Goal: Task Accomplishment & Management: Manage account settings

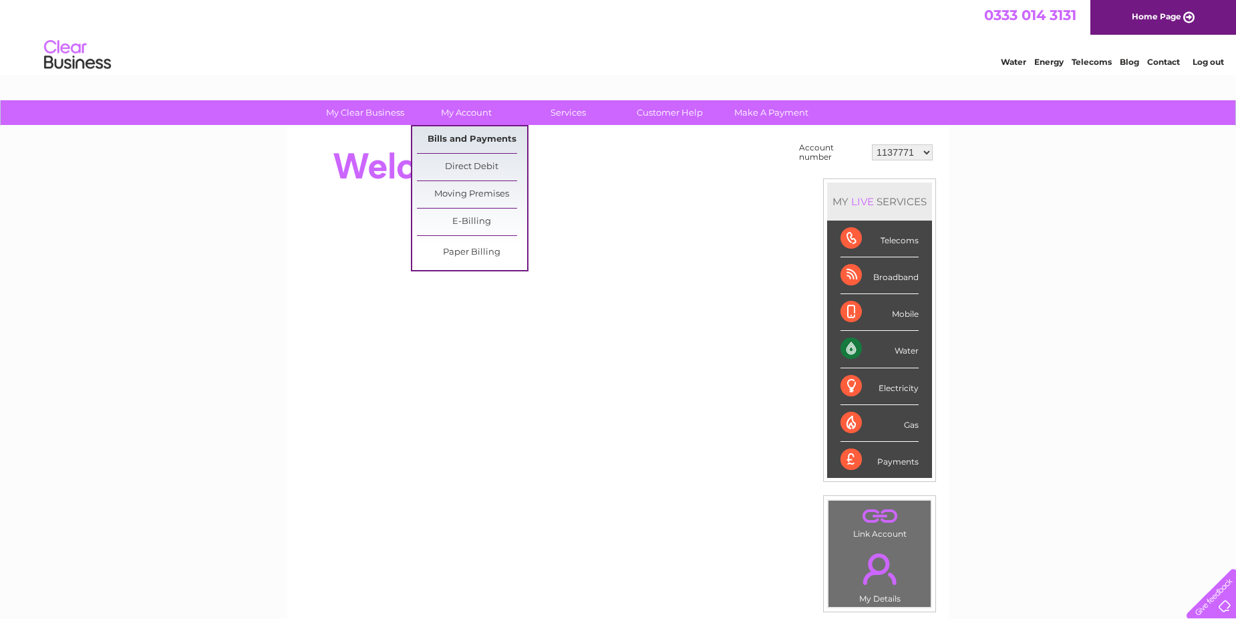
click at [466, 136] on link "Bills and Payments" at bounding box center [472, 139] width 110 height 27
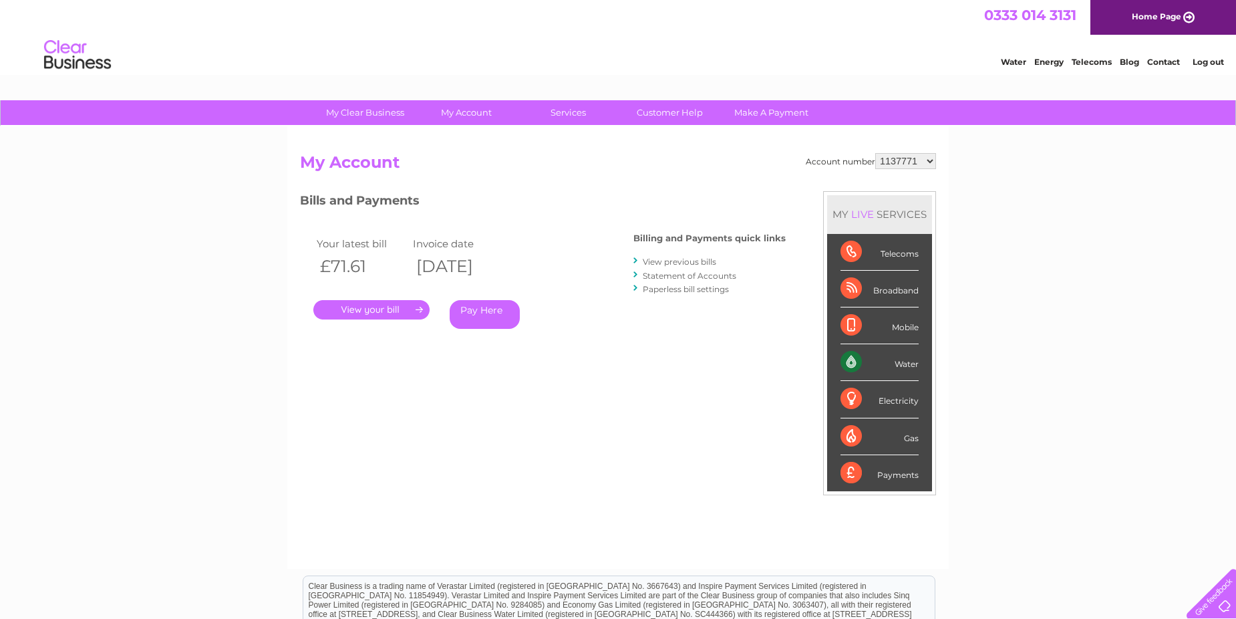
click at [926, 163] on select "1137771 30269529 30304701 30304702" at bounding box center [905, 161] width 61 height 16
click at [966, 63] on div "Water Energy Telecoms Blog Contact Log out" at bounding box center [618, 56] width 1236 height 43
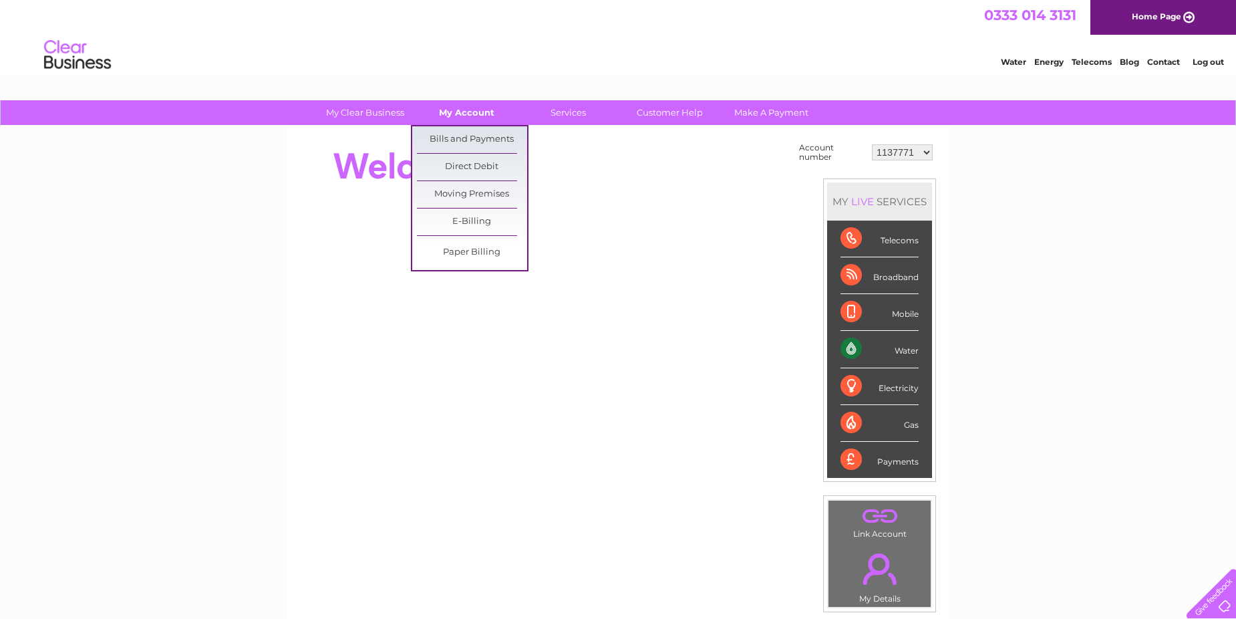
click at [466, 116] on link "My Account" at bounding box center [466, 112] width 110 height 25
click at [468, 114] on link "My Account" at bounding box center [466, 112] width 110 height 25
click at [457, 138] on link "Bills and Payments" at bounding box center [472, 139] width 110 height 27
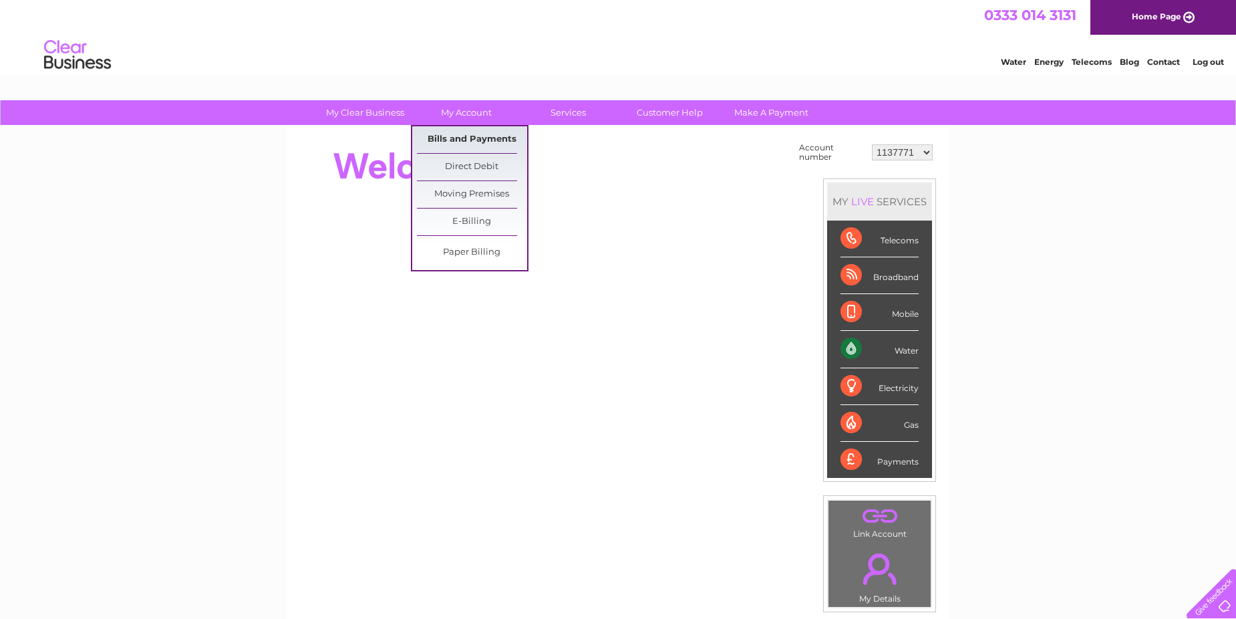
click at [457, 138] on link "Bills and Payments" at bounding box center [472, 139] width 110 height 27
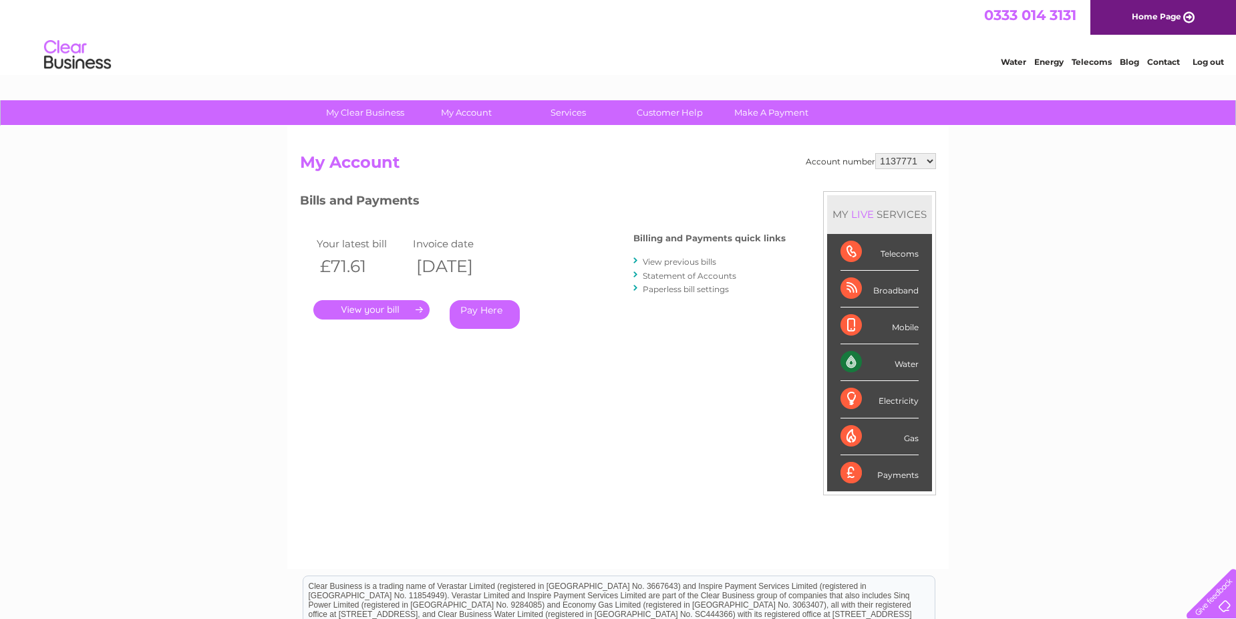
click at [934, 160] on select "1137771 30269529 30304701 30304702" at bounding box center [905, 161] width 61 height 16
select select "30269529"
click at [875, 153] on select "1137771 30269529 30304701 30304702" at bounding box center [905, 161] width 61 height 16
click at [916, 196] on div "MY LIVE SERVICES" at bounding box center [879, 214] width 105 height 38
click at [930, 162] on select "1137771 30269529 30304701 30304702" at bounding box center [905, 161] width 61 height 16
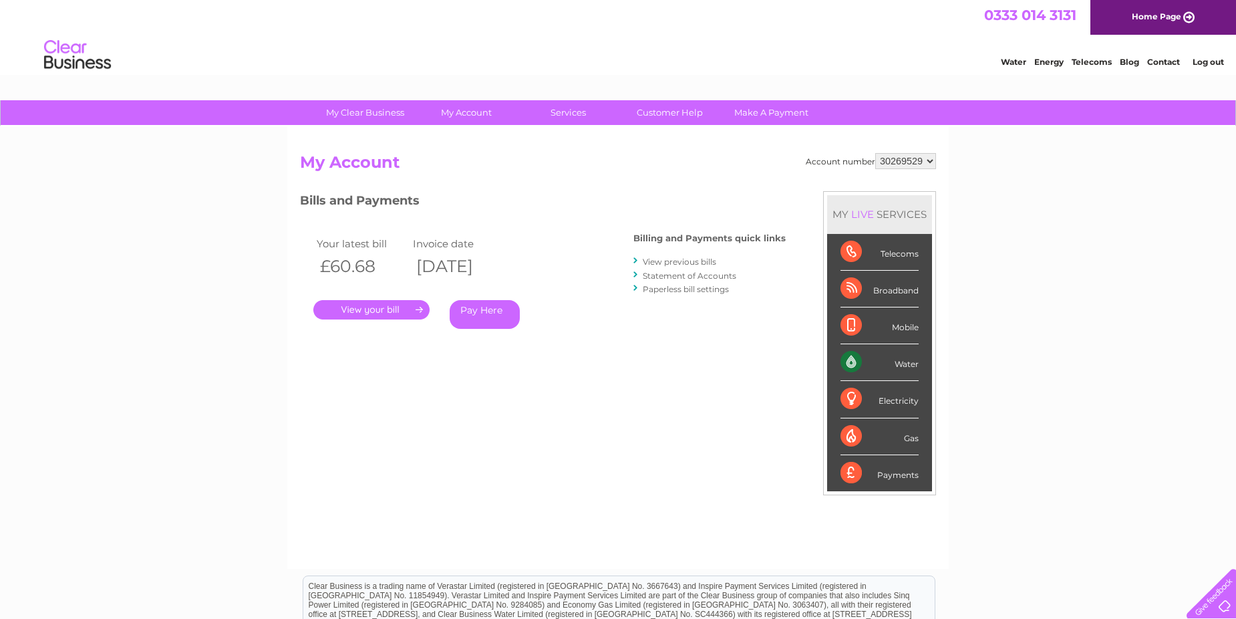
select select "30304701"
click at [875, 153] on select "1137771 30269529 30304701 30304702" at bounding box center [905, 161] width 61 height 16
click at [914, 214] on div "MY LIVE SERVICES" at bounding box center [879, 214] width 105 height 38
click at [932, 160] on select "1137771 30269529 30304701 30304702" at bounding box center [905, 161] width 61 height 16
select select "30304702"
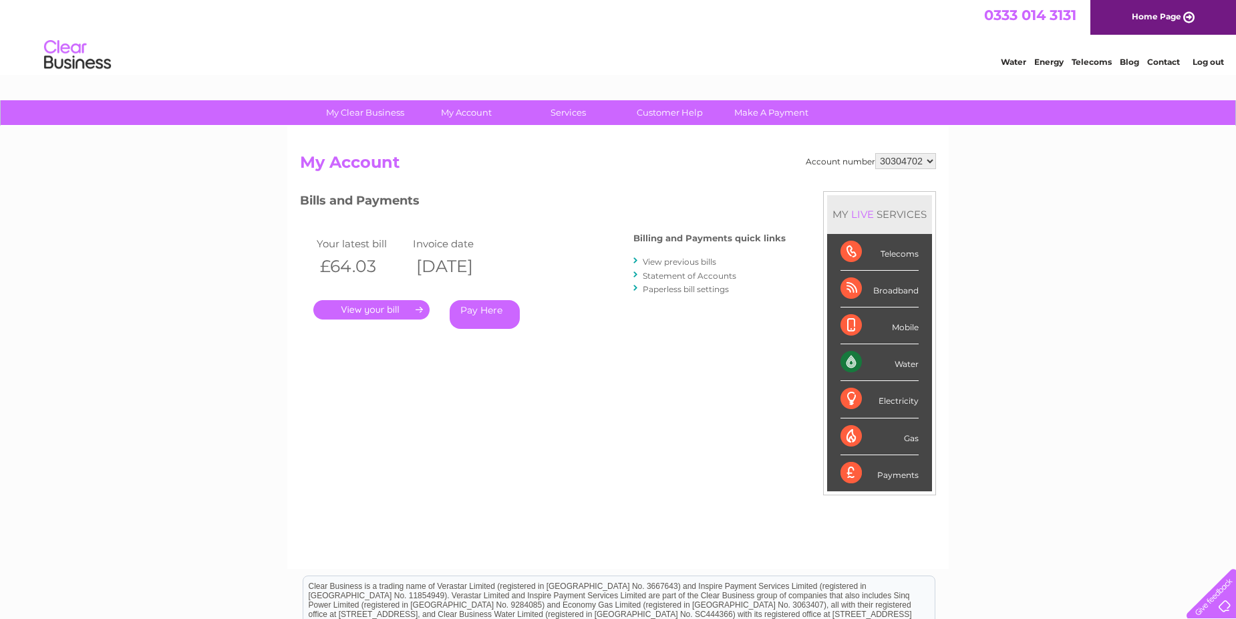
click at [875, 153] on select "1137771 30269529 30304701 30304702" at bounding box center [905, 161] width 61 height 16
click at [921, 228] on div "MY LIVE SERVICES" at bounding box center [879, 214] width 105 height 38
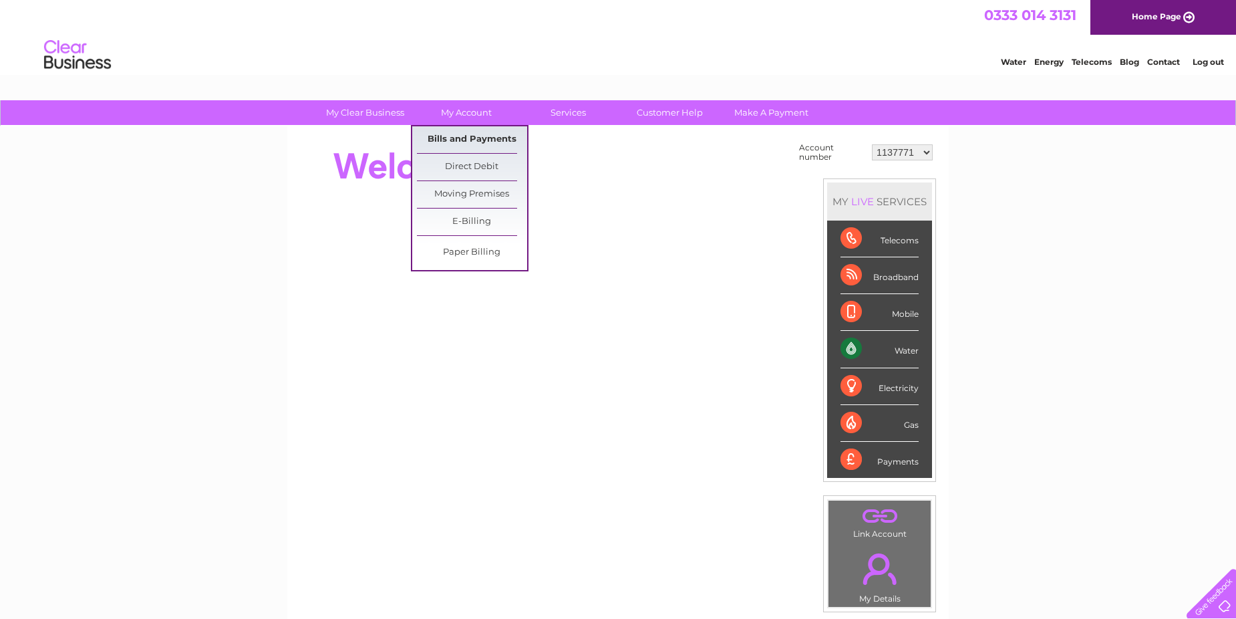
click at [470, 134] on link "Bills and Payments" at bounding box center [472, 139] width 110 height 27
click at [469, 136] on link "Bills and Payments" at bounding box center [472, 139] width 110 height 27
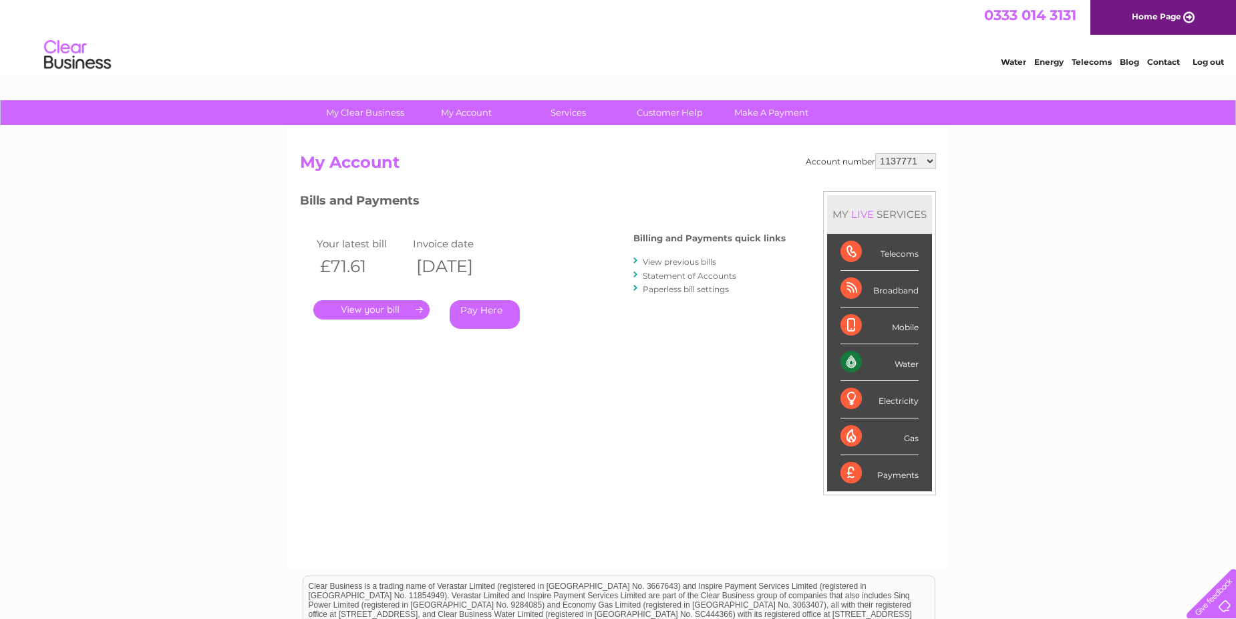
click at [928, 162] on select "1137771 30269529 30304701 30304702" at bounding box center [905, 161] width 61 height 16
select select "30269529"
click at [875, 153] on select "1137771 30269529 30304701 30304702" at bounding box center [905, 161] width 61 height 16
click at [932, 161] on select "1137771 30269529 30304701 30304702" at bounding box center [905, 161] width 61 height 16
select select "30304701"
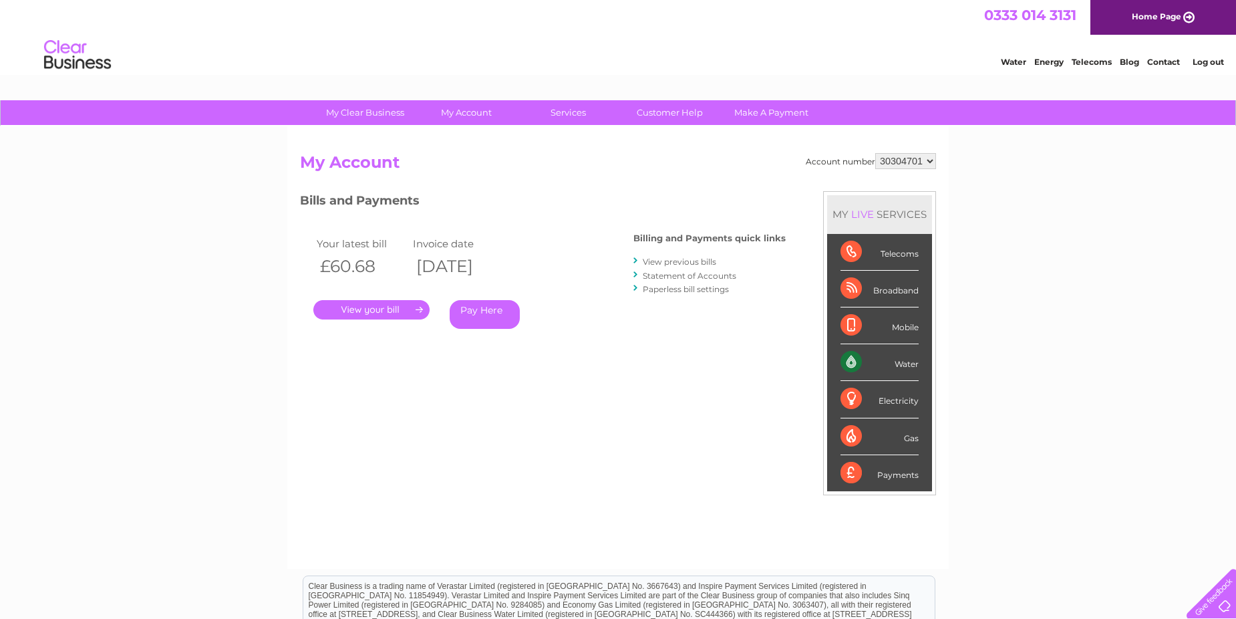
click at [875, 153] on select "1137771 30269529 30304701 30304702" at bounding box center [905, 161] width 61 height 16
click at [927, 160] on select "1137771 30269529 30304701 30304702" at bounding box center [905, 161] width 61 height 16
select select "30304702"
click at [875, 153] on select "1137771 30269529 30304701 30304702" at bounding box center [905, 161] width 61 height 16
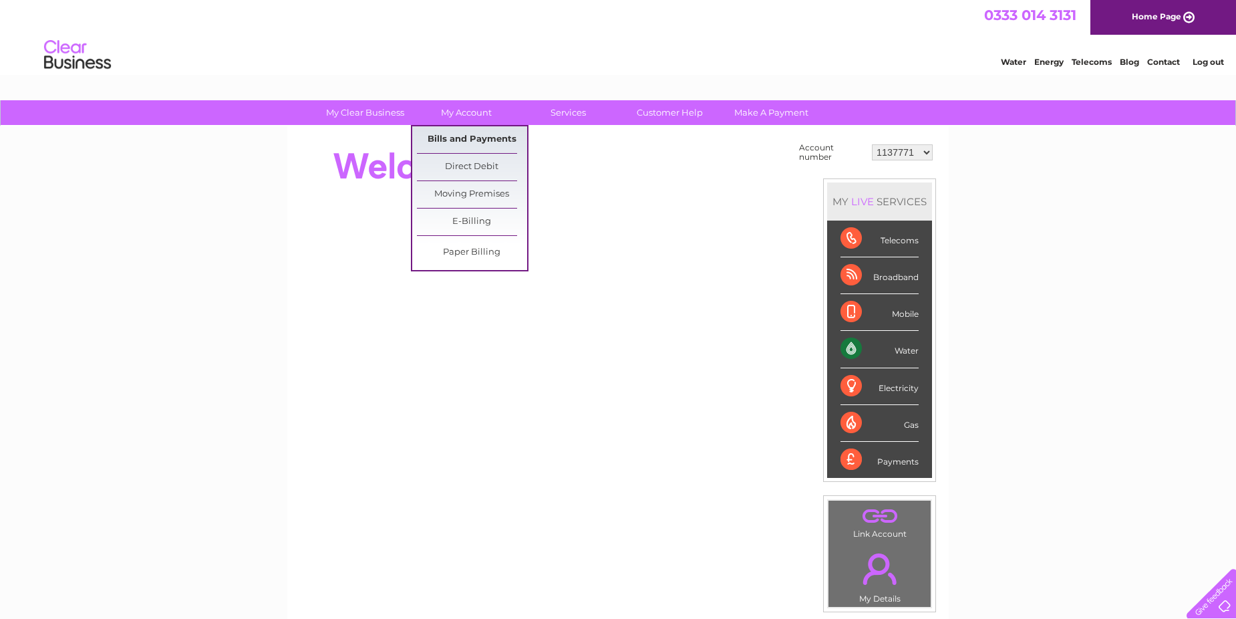
click at [464, 134] on link "Bills and Payments" at bounding box center [472, 139] width 110 height 27
click at [467, 140] on link "Bills and Payments" at bounding box center [472, 139] width 110 height 27
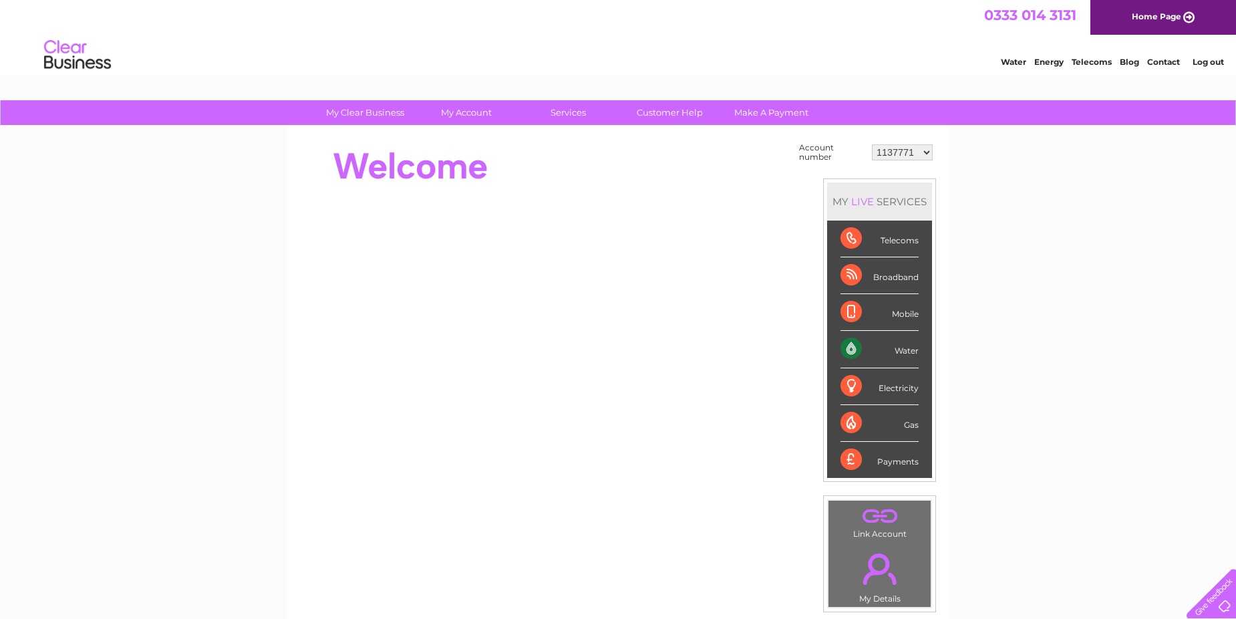
click at [925, 154] on select "1137771 30269529 30304701 30304702" at bounding box center [902, 152] width 61 height 16
click at [969, 240] on div "My Clear Business Login Details My Details My Preferences Link Account My Accou…" at bounding box center [618, 476] width 1236 height 753
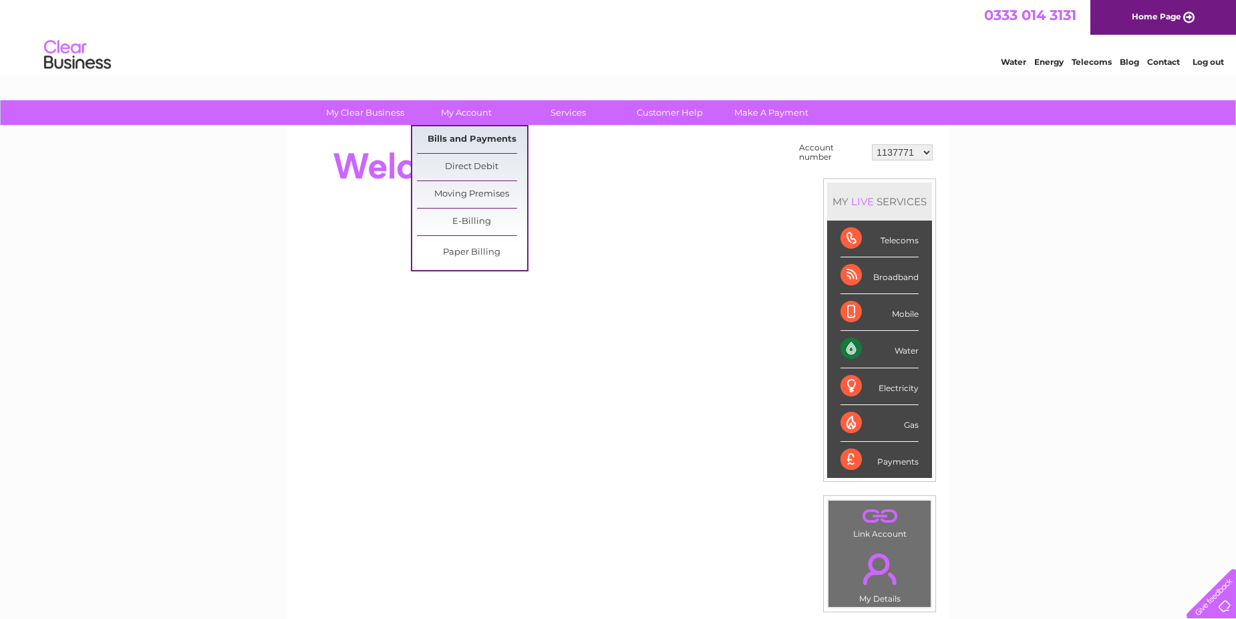
click at [464, 136] on link "Bills and Payments" at bounding box center [472, 139] width 110 height 27
click at [475, 138] on link "Bills and Payments" at bounding box center [472, 139] width 110 height 27
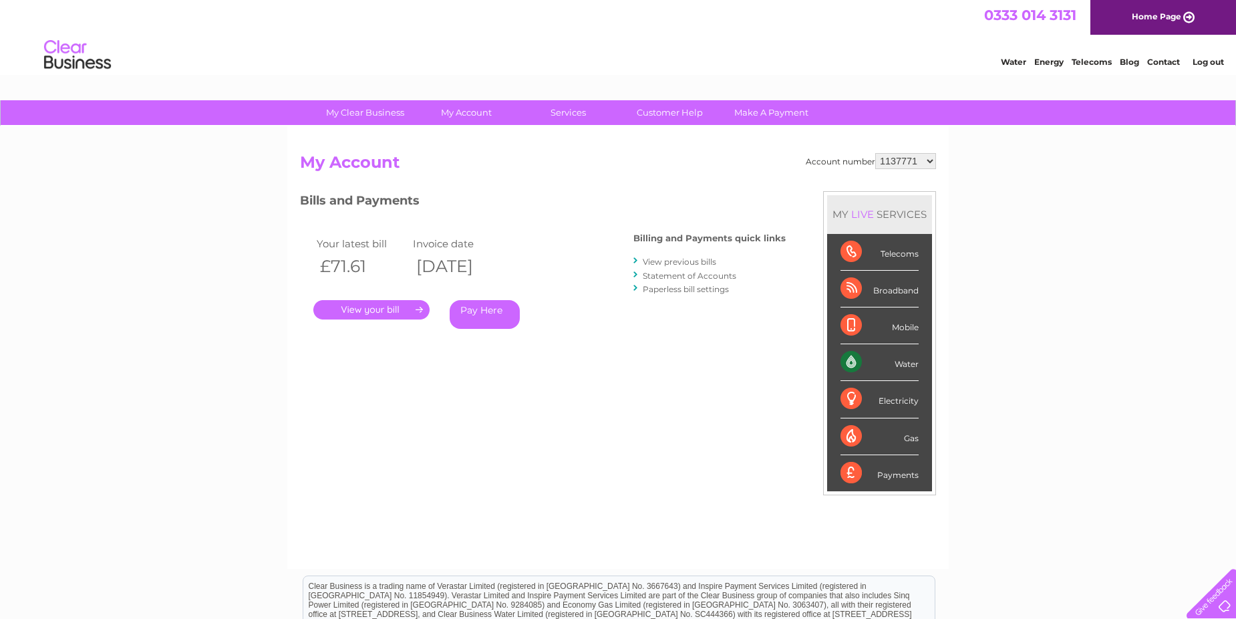
click at [926, 158] on select "1137771 30269529 30304701 30304702" at bounding box center [905, 161] width 61 height 16
select select "30269529"
click at [875, 153] on select "1137771 30269529 30304701 30304702" at bounding box center [905, 161] width 61 height 16
click at [927, 162] on select "1137771 30269529 30304701 30304702" at bounding box center [905, 161] width 61 height 16
select select "30304701"
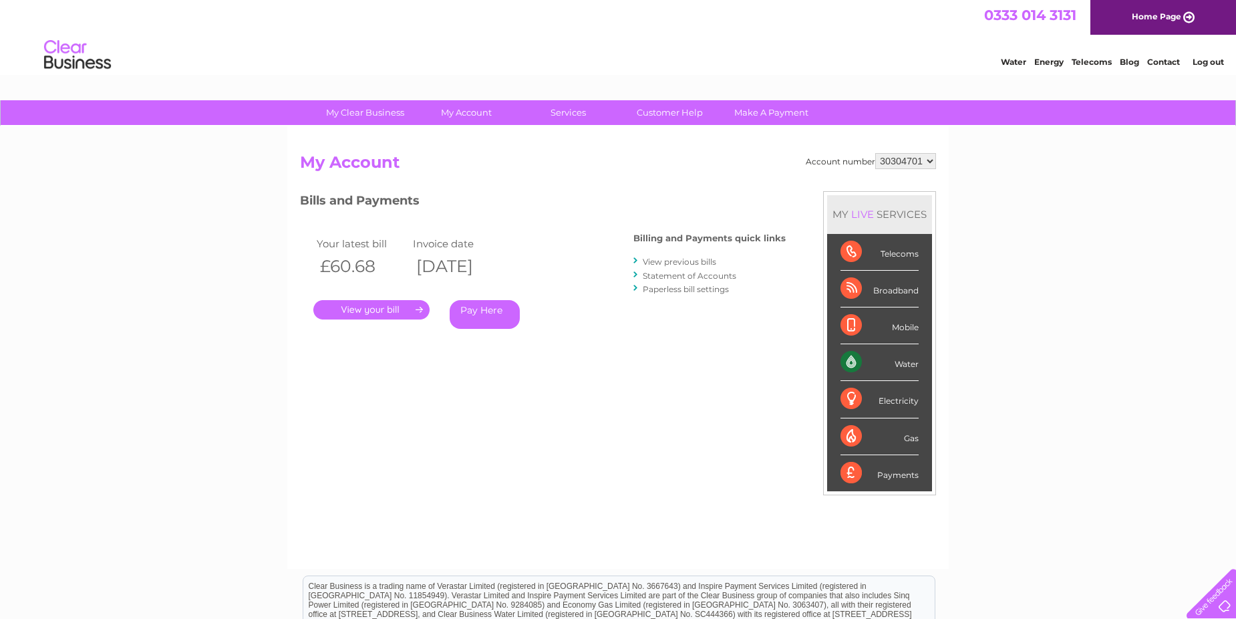
click at [875, 153] on select "1137771 30269529 30304701 30304702" at bounding box center [905, 161] width 61 height 16
click at [931, 162] on select "1137771 30269529 30304701 30304702" at bounding box center [905, 161] width 61 height 16
select select "30304702"
click at [875, 153] on select "1137771 30269529 30304701 30304702" at bounding box center [905, 161] width 61 height 16
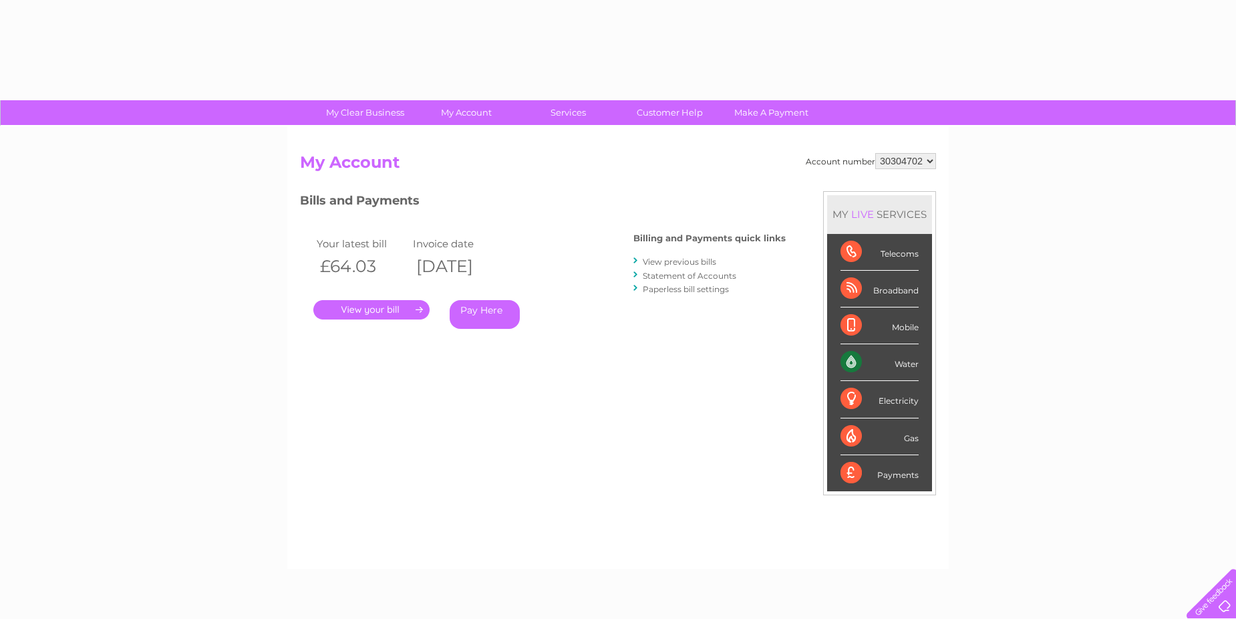
select select "30304702"
select select "30304701"
